Goal: Find specific page/section: Find specific page/section

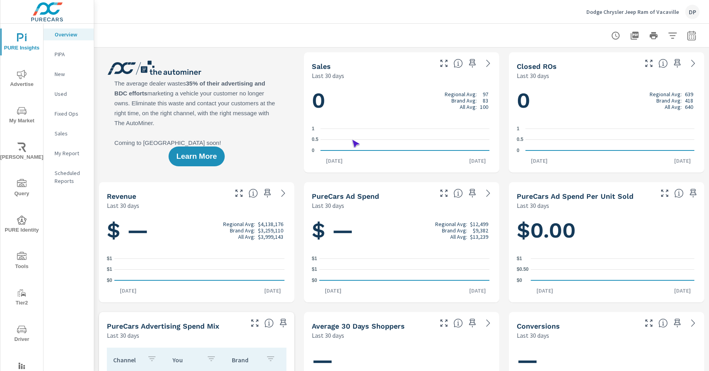
scroll to position [0, 0]
click at [23, 256] on icon "nav menu" at bounding box center [21, 256] width 9 height 8
